Goal: Check status: Check status

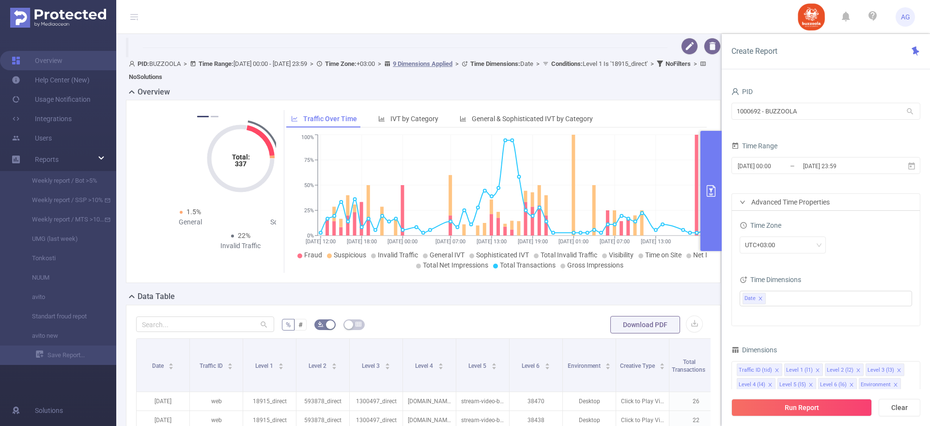
scroll to position [182, 0]
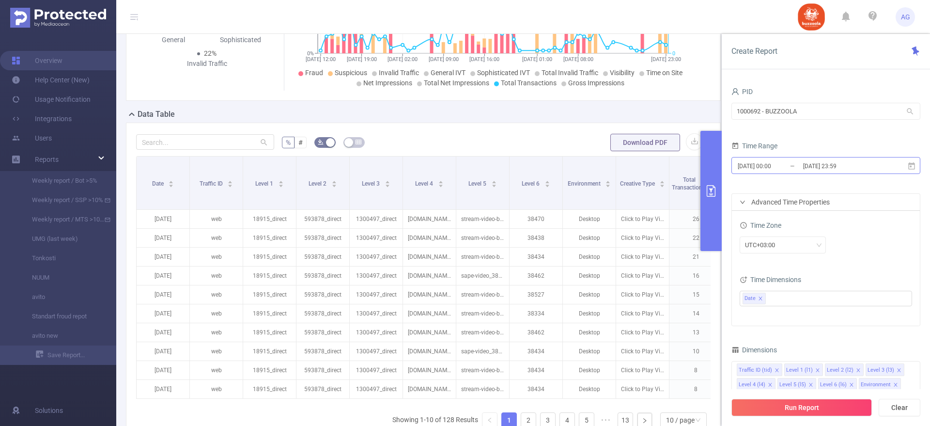
click at [782, 169] on input "[DATE] 00:00" at bounding box center [775, 165] width 78 height 13
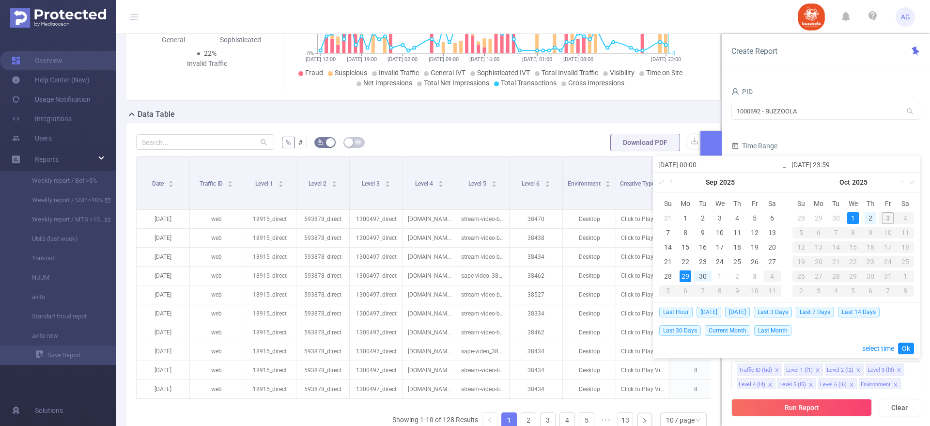
click at [874, 219] on div "2" at bounding box center [870, 218] width 12 height 12
type input "[DATE] 00:00"
type input "[DATE] 23:59"
type input "[DATE] 00:00"
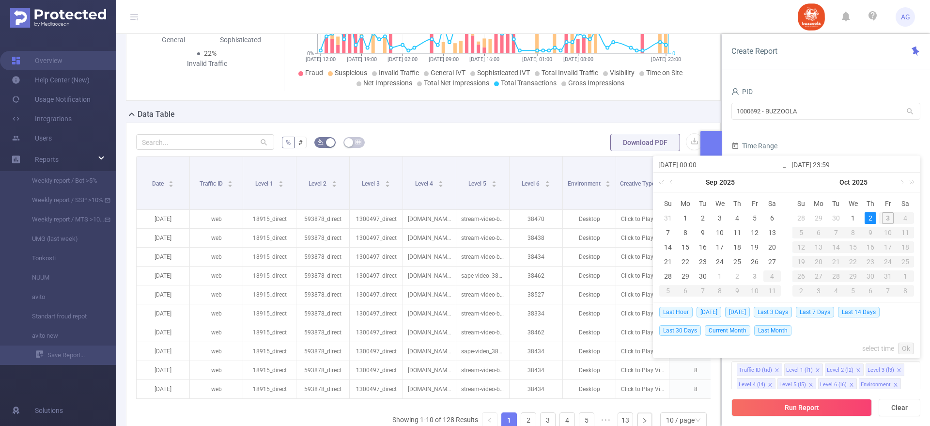
type input "[DATE] 23:59"
click at [907, 345] on link "Ok" at bounding box center [906, 348] width 16 height 12
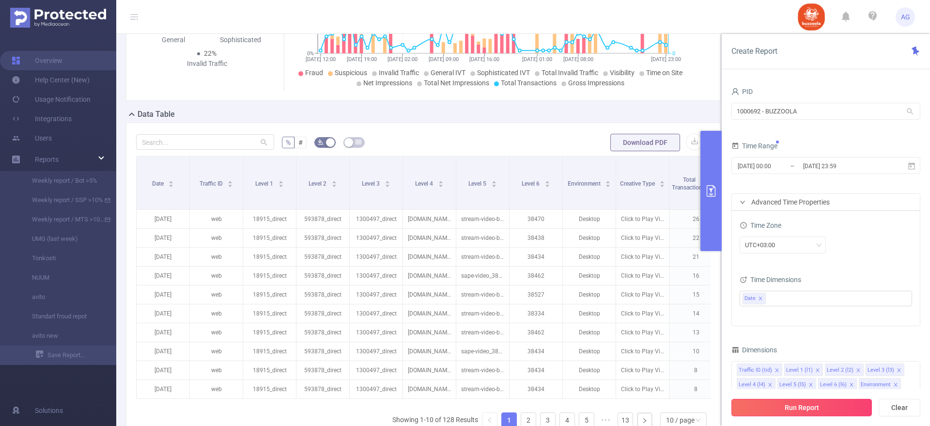
click at [795, 404] on button "Run Report" at bounding box center [801, 406] width 140 height 17
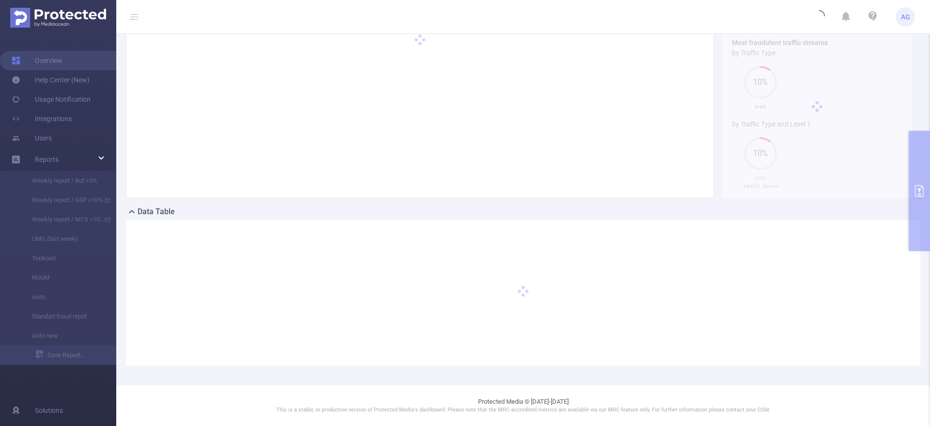
scroll to position [53, 0]
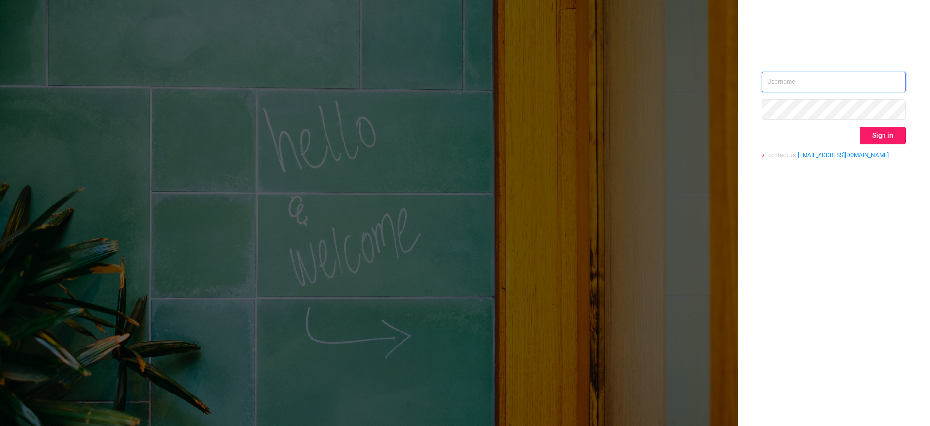
type input "[EMAIL_ADDRESS][DOMAIN_NAME]"
click at [868, 135] on button "Sign in" at bounding box center [882, 135] width 46 height 17
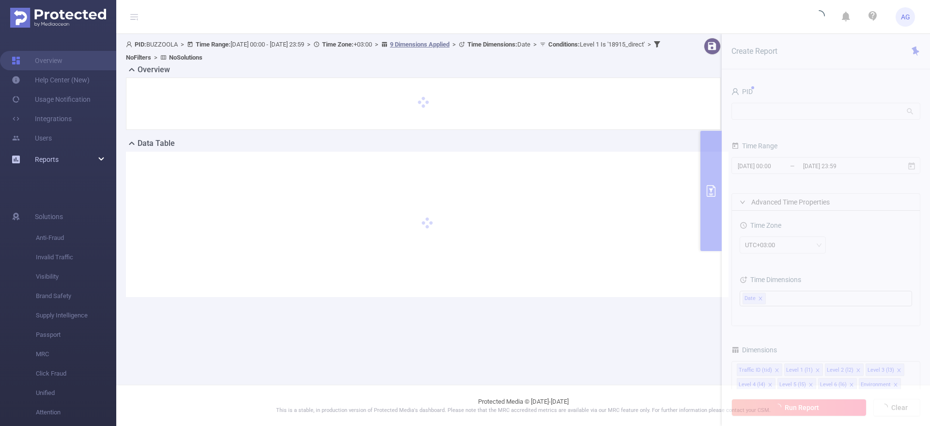
click at [83, 160] on div "Reports" at bounding box center [58, 159] width 116 height 19
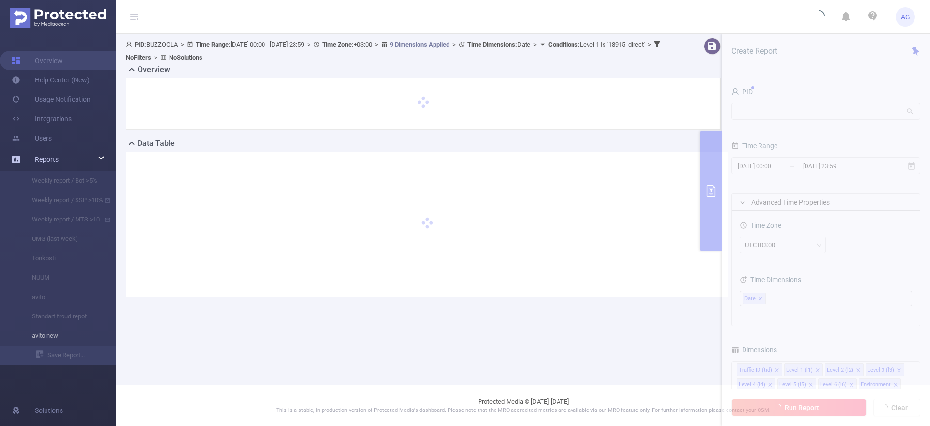
click at [51, 338] on li "avito new" at bounding box center [58, 335] width 116 height 19
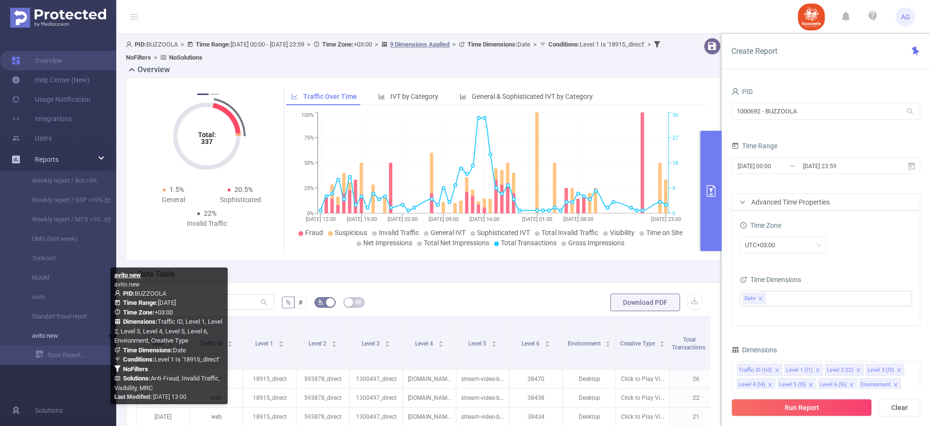
click at [51, 338] on link "avito new" at bounding box center [61, 335] width 85 height 19
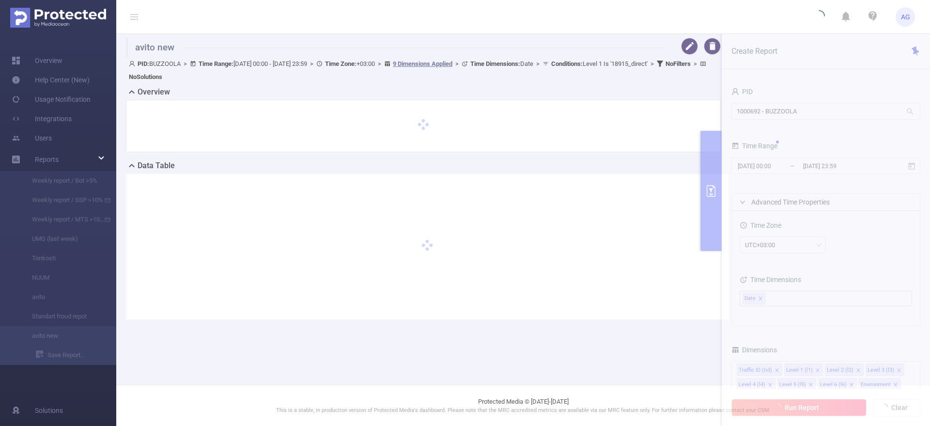
type input "[DATE] 00:00"
type input "[DATE] 23:59"
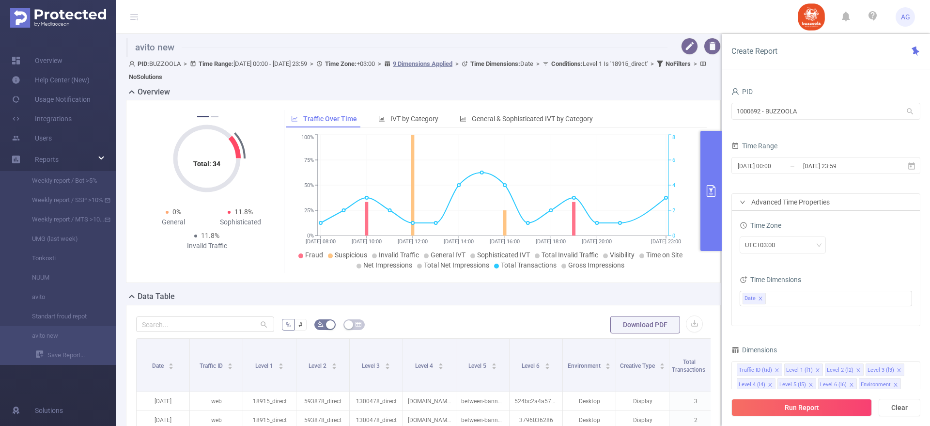
click at [789, 168] on input "[DATE] 00:00" at bounding box center [775, 165] width 78 height 13
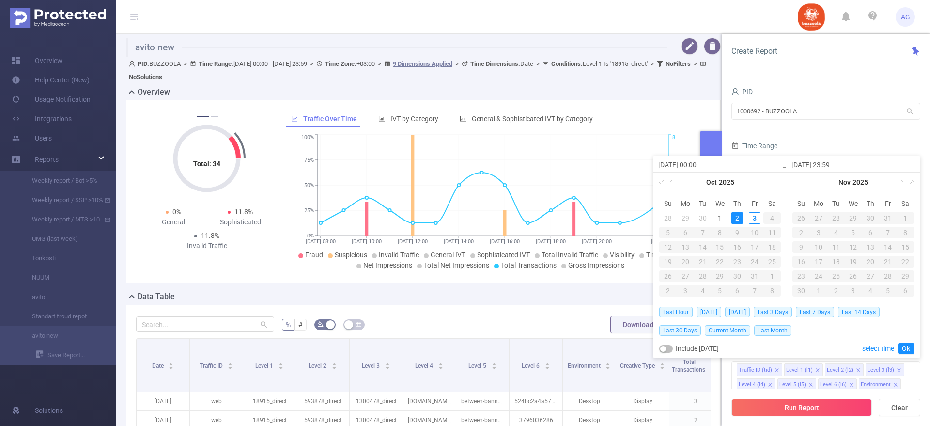
click at [736, 219] on div "2" at bounding box center [737, 218] width 12 height 12
click at [908, 348] on link "Ok" at bounding box center [906, 348] width 16 height 12
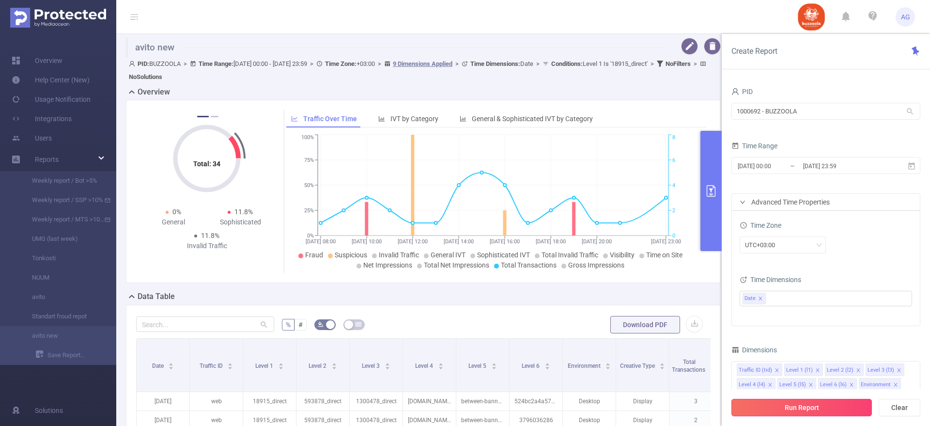
click at [812, 411] on button "Run Report" at bounding box center [801, 406] width 140 height 17
